Goal: Book appointment/travel/reservation

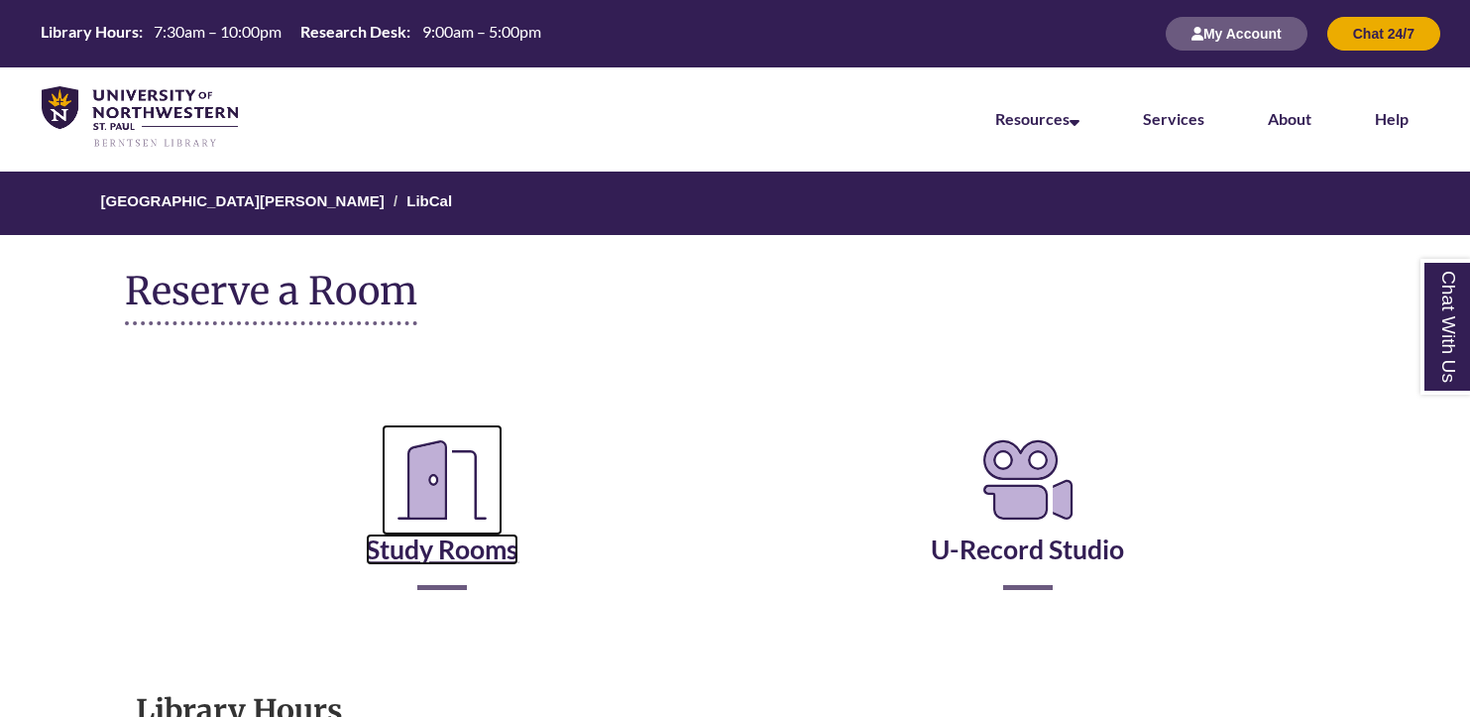
click at [475, 549] on link "Study Rooms" at bounding box center [442, 524] width 153 height 81
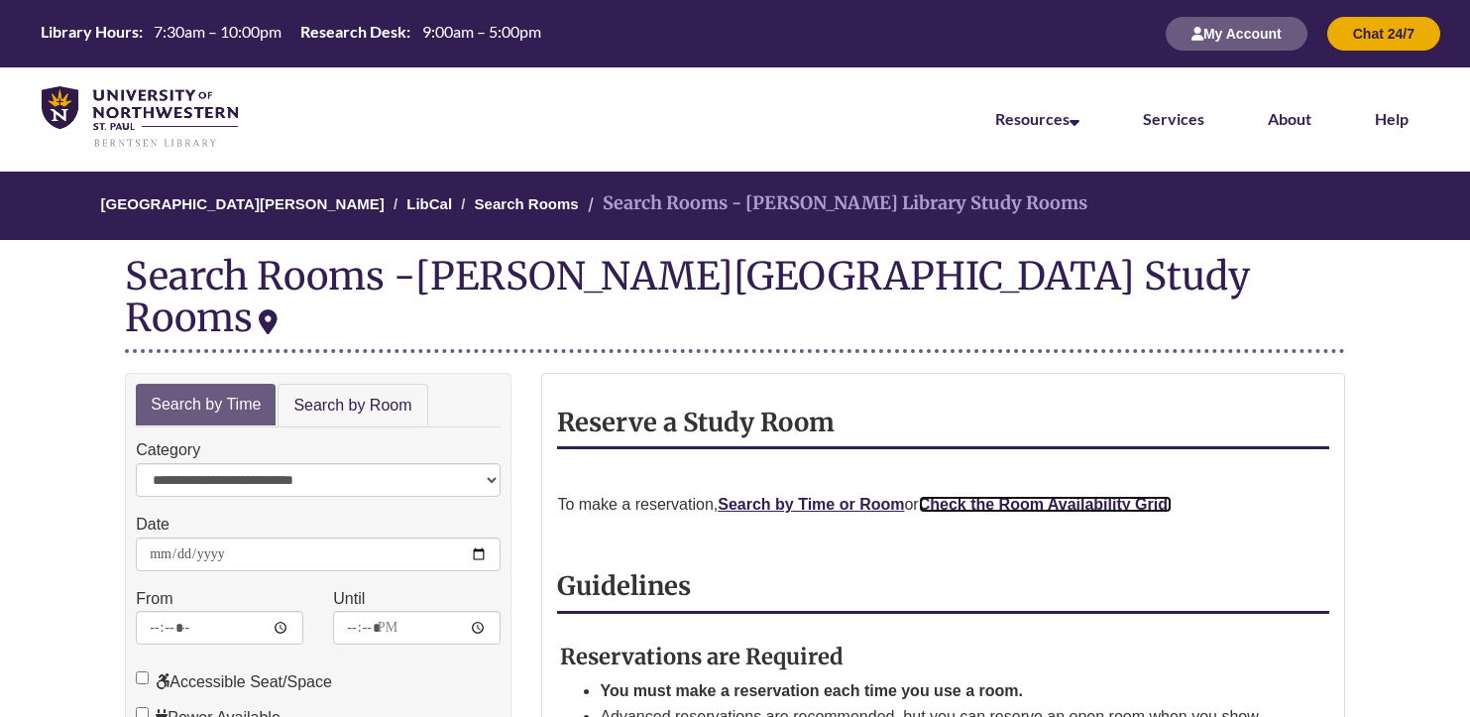
click at [1075, 496] on strong "Check the Room Availability Grid." at bounding box center [1046, 504] width 254 height 17
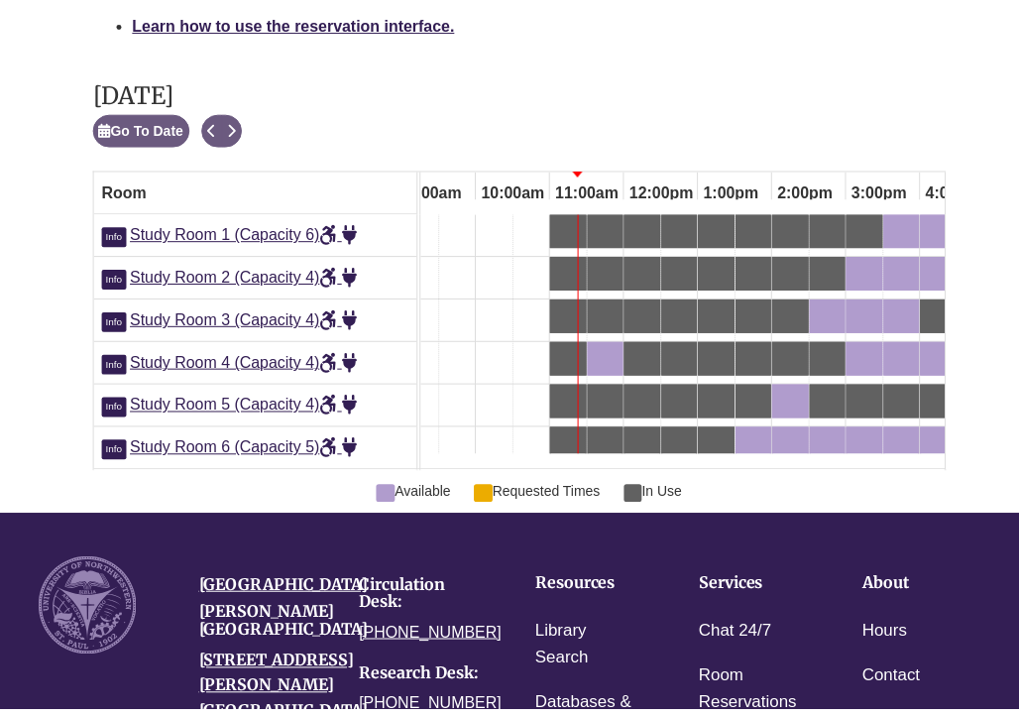
scroll to position [1196, 0]
